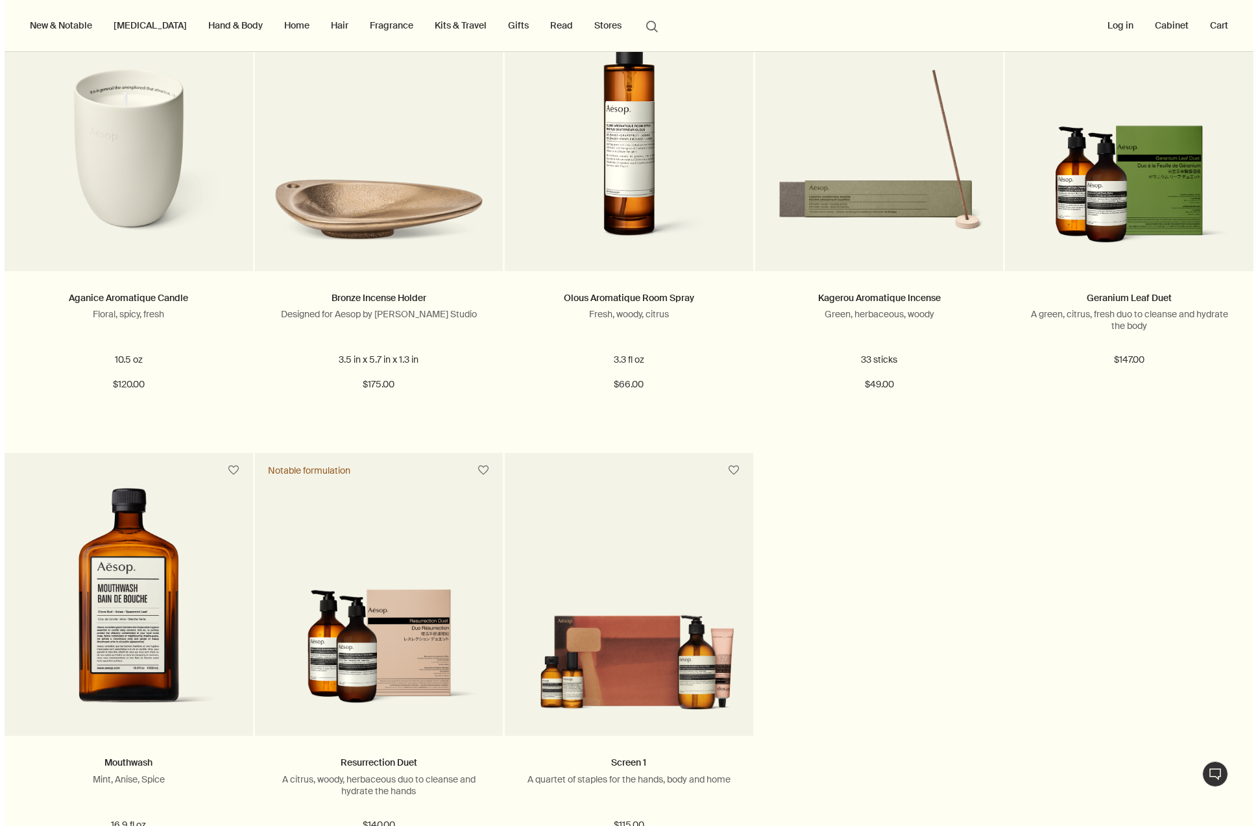
scroll to position [99, 0]
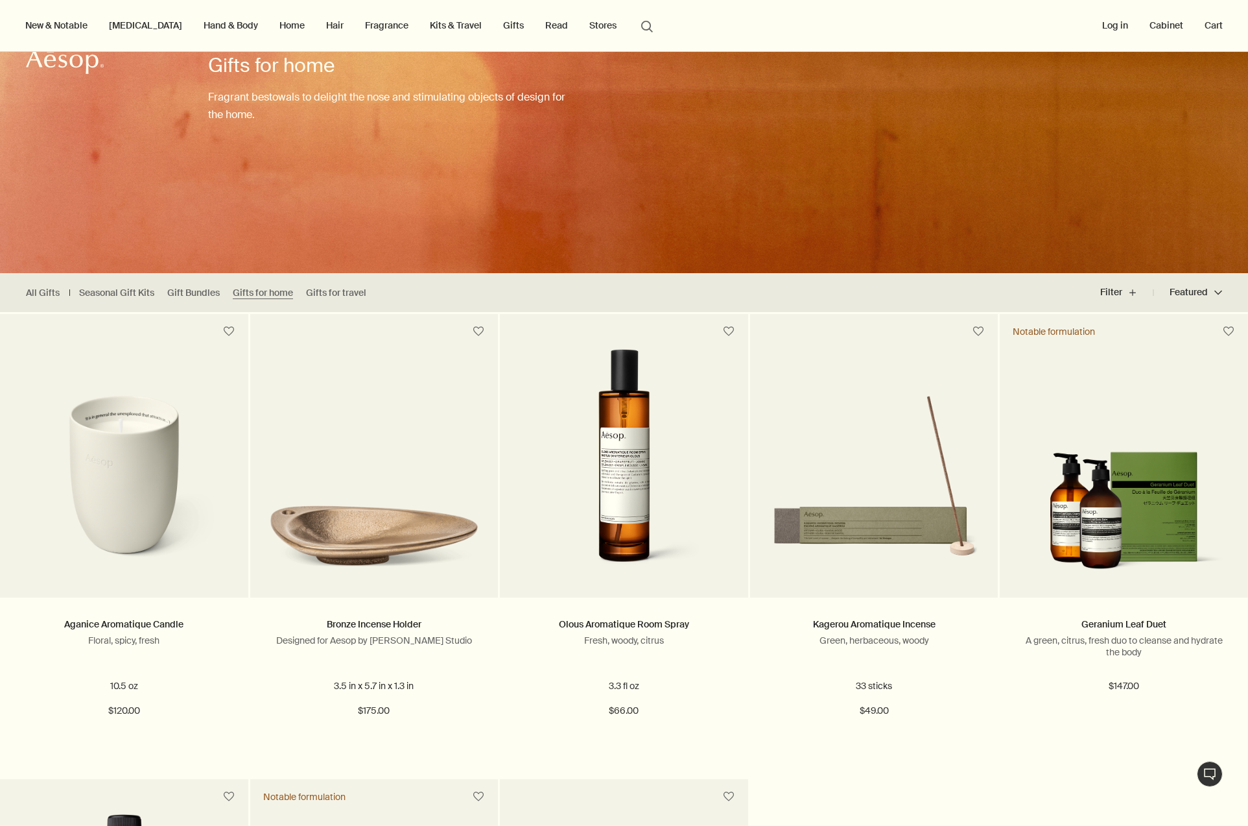
click at [277, 27] on link "Home" at bounding box center [292, 25] width 30 height 17
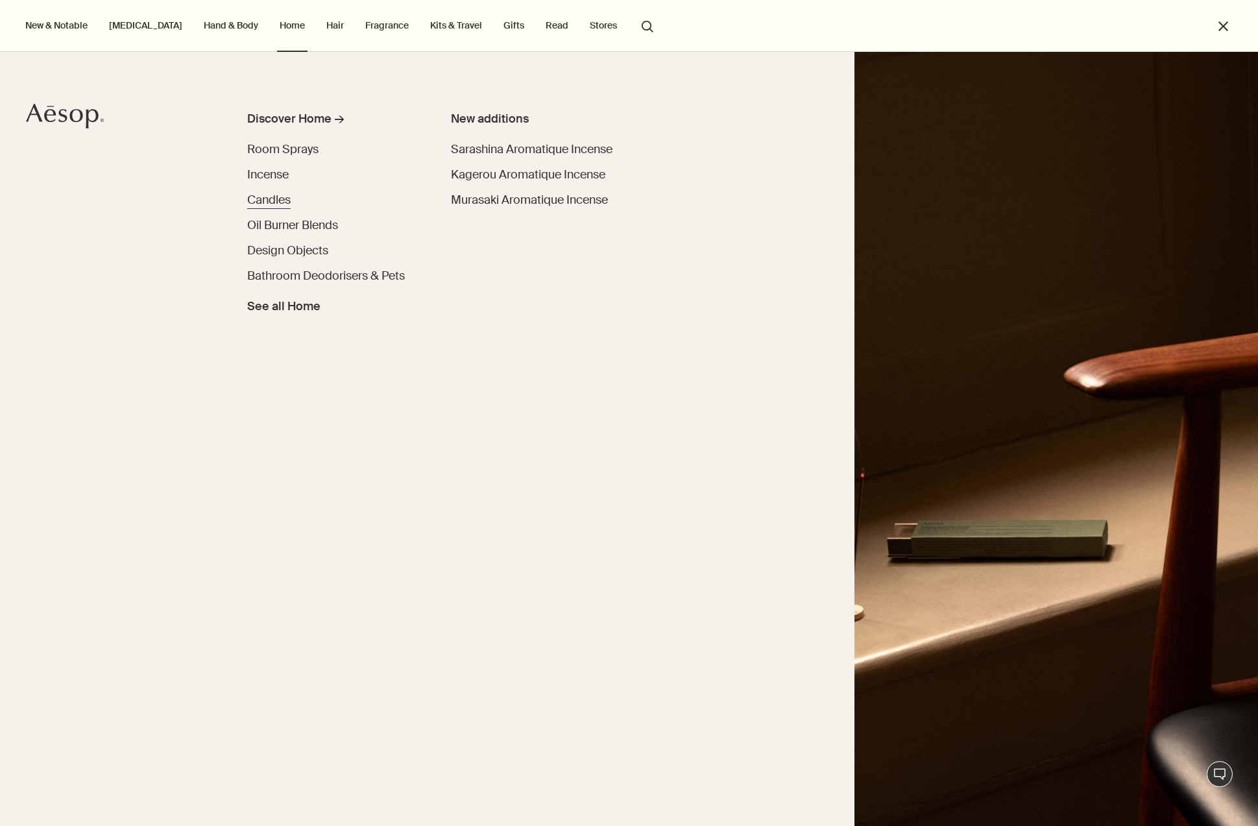
click at [263, 206] on span "Candles" at bounding box center [268, 200] width 43 height 16
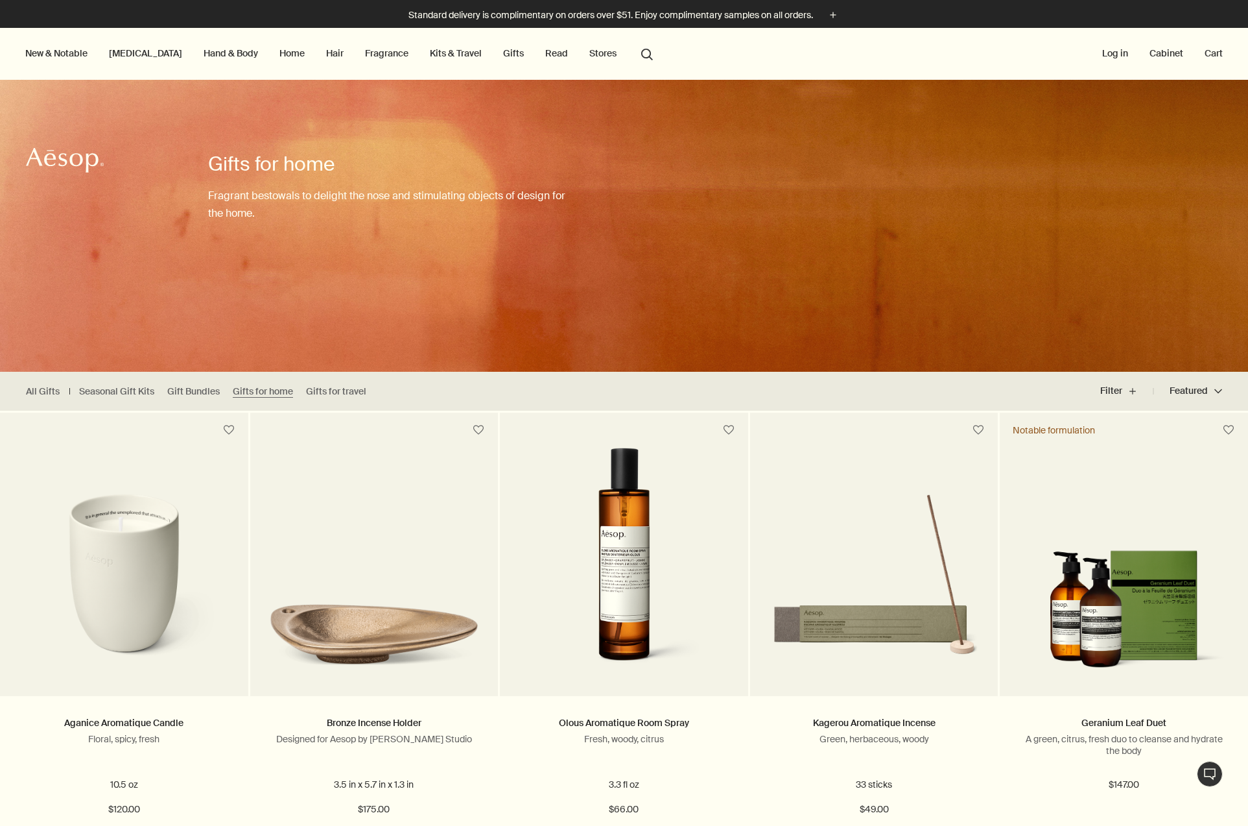
click at [277, 57] on link "Home" at bounding box center [292, 53] width 30 height 17
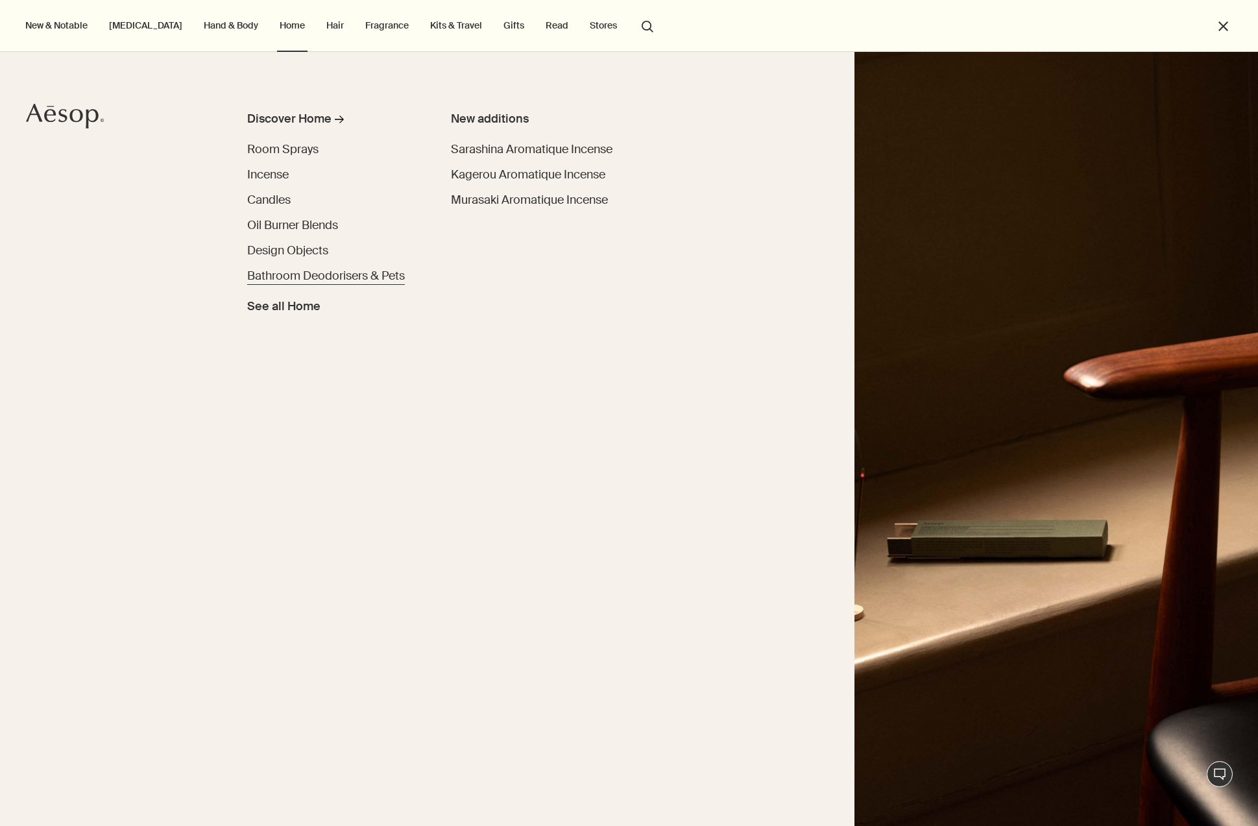
click at [365, 270] on span "Bathroom Deodorisers & Pets" at bounding box center [326, 276] width 158 height 16
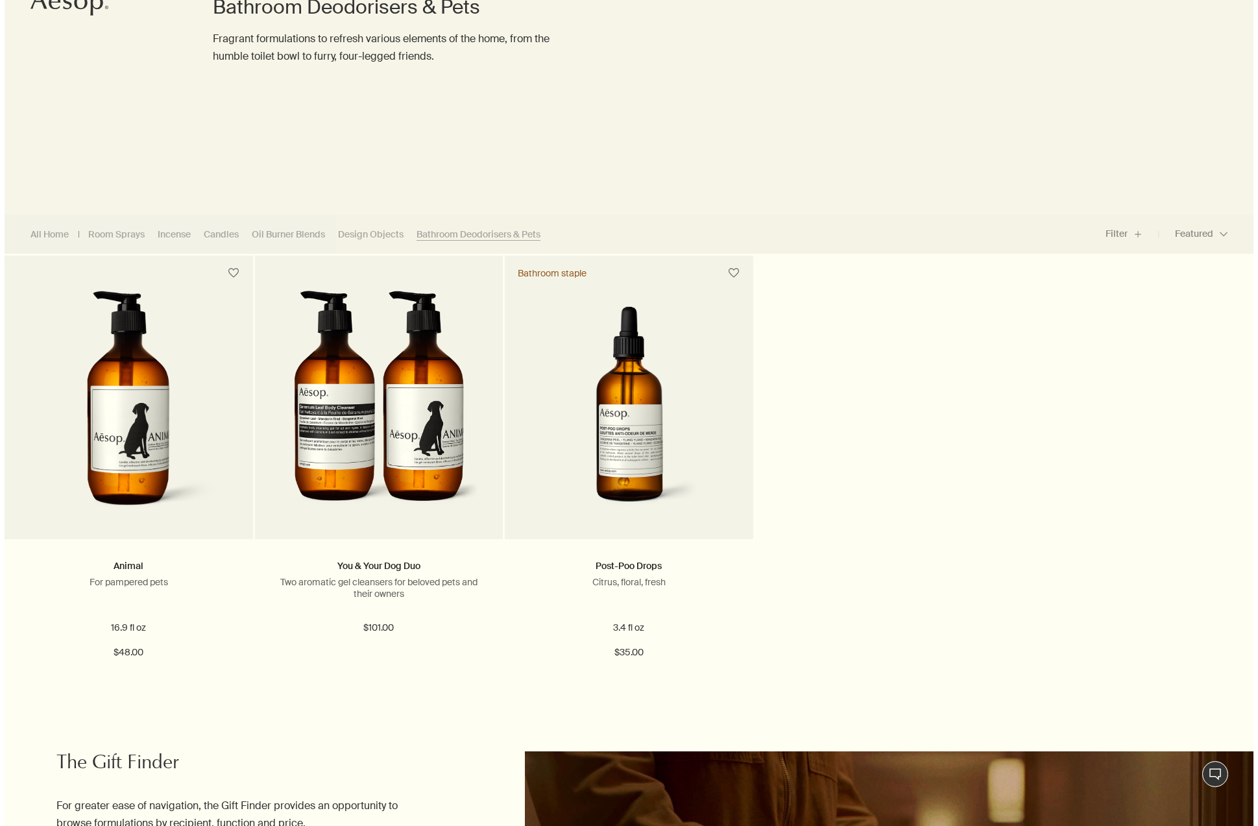
scroll to position [24, 0]
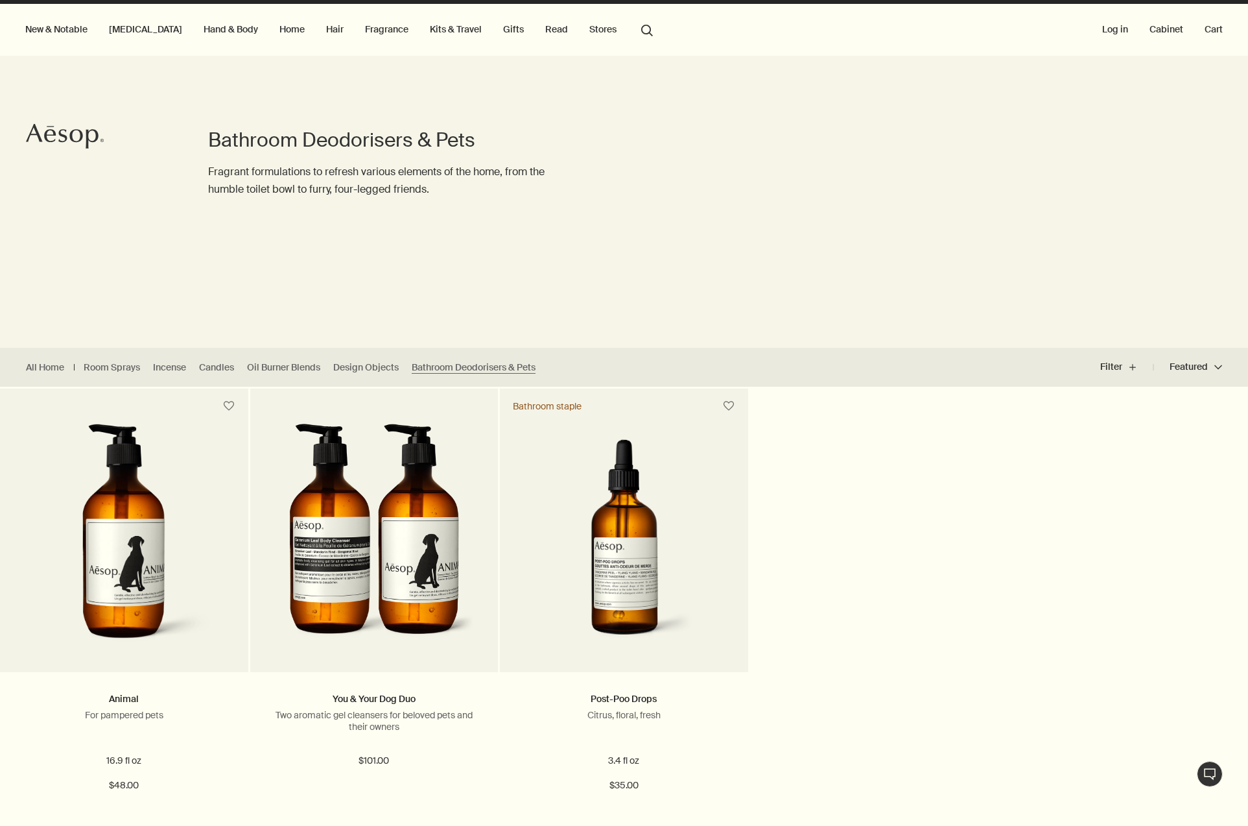
click at [201, 32] on link "Hand & Body" at bounding box center [231, 29] width 60 height 17
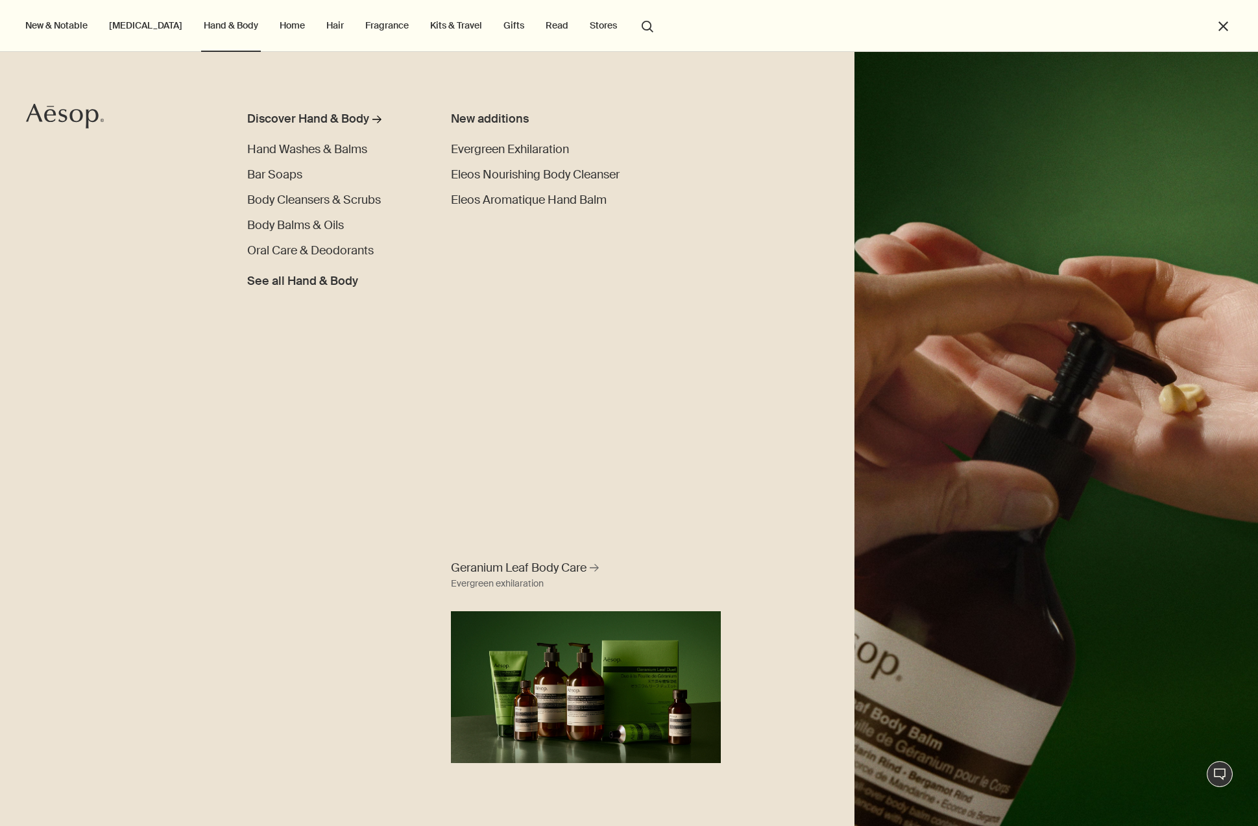
click at [277, 29] on link "Home" at bounding box center [292, 25] width 30 height 17
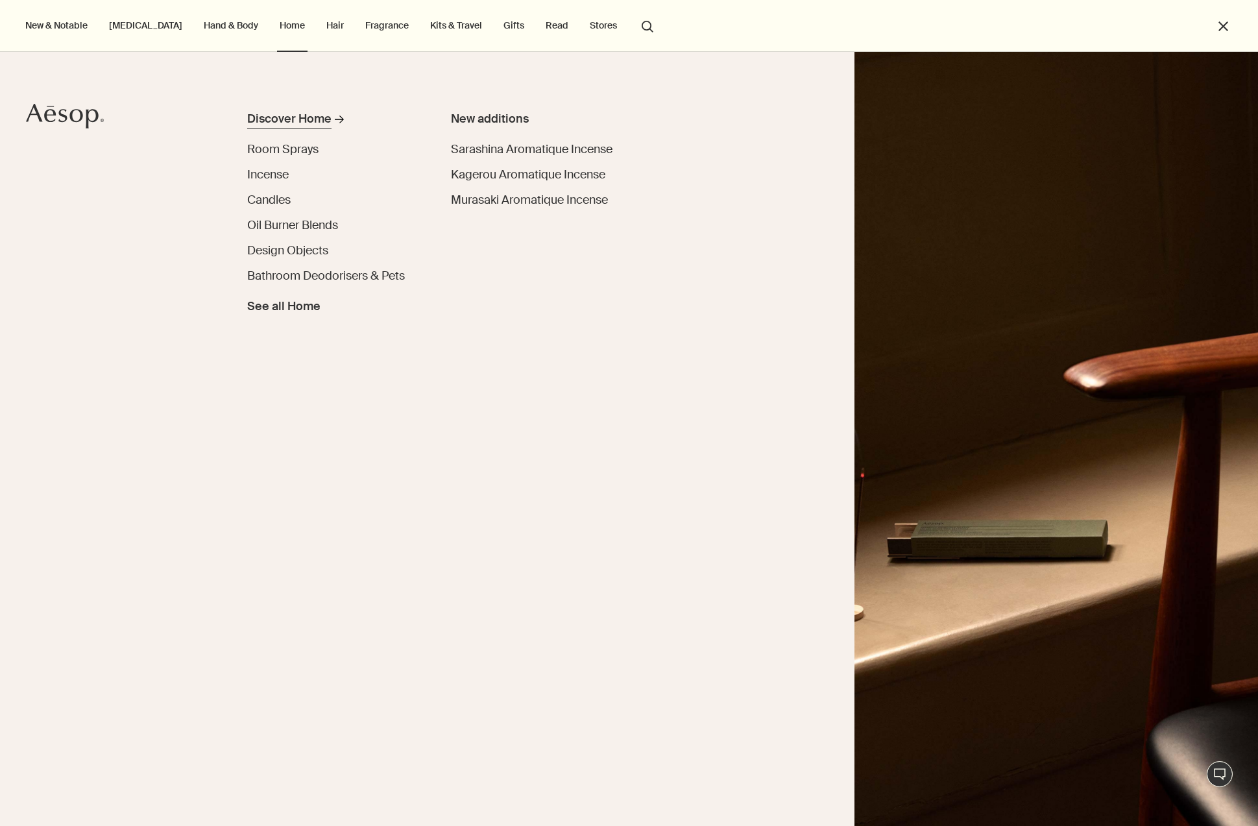
click at [287, 118] on div "Discover Home" at bounding box center [289, 119] width 84 height 18
